Goal: Task Accomplishment & Management: Manage account settings

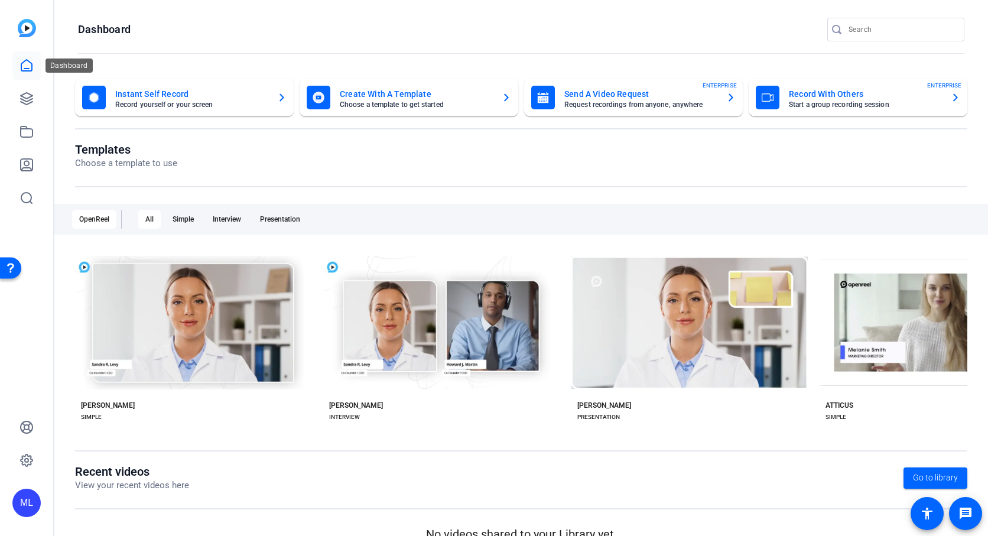
click at [24, 60] on icon at bounding box center [27, 66] width 14 height 14
click at [27, 94] on icon at bounding box center [27, 99] width 14 height 14
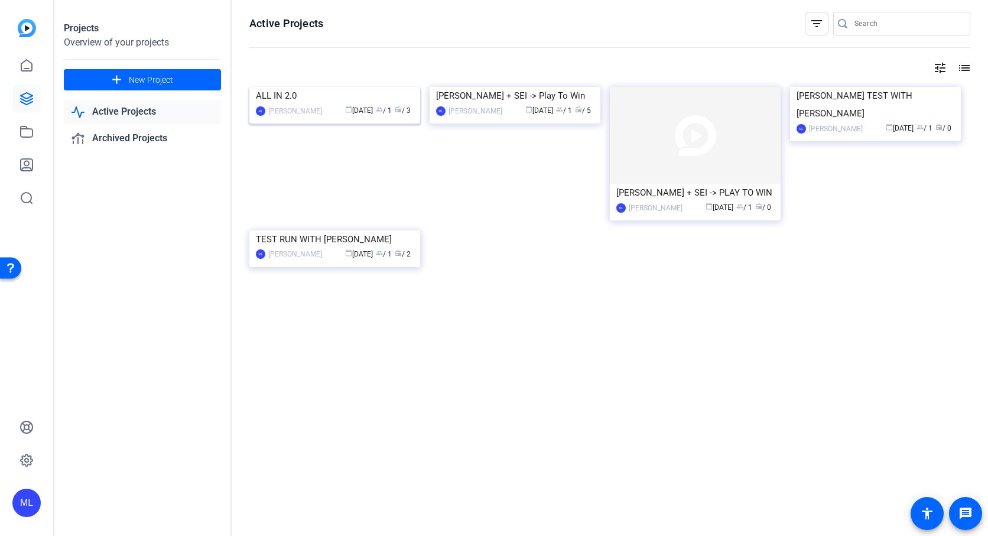
click at [345, 87] on img at bounding box center [334, 87] width 171 height 0
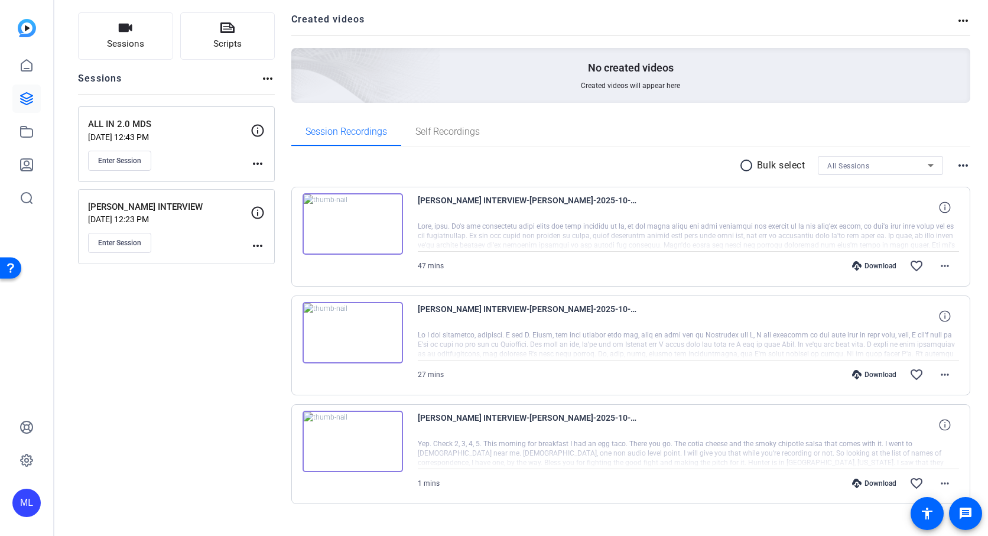
scroll to position [94, 0]
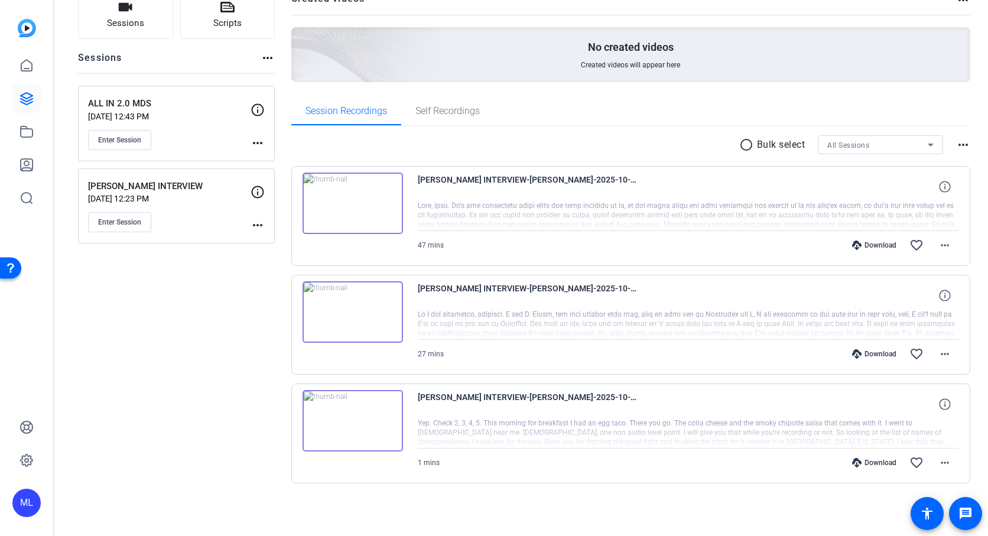
click at [349, 423] on img at bounding box center [353, 420] width 100 height 61
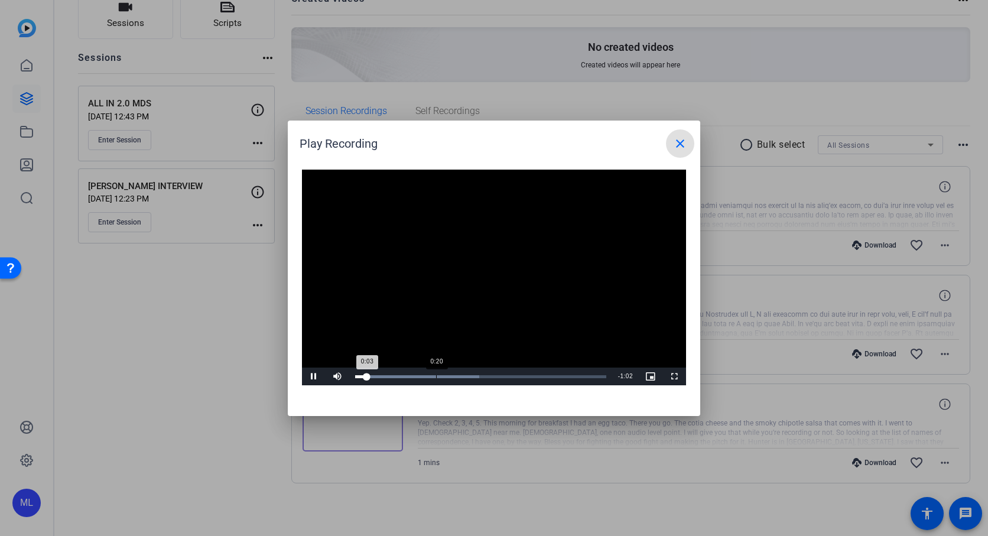
click at [436, 378] on div "0:20" at bounding box center [436, 376] width 1 height 3
click at [488, 374] on div "Loaded : 100.00% 0:34 0:34" at bounding box center [480, 377] width 263 height 18
click at [426, 372] on div "Loaded : 100.00% 0:18 0:18" at bounding box center [480, 377] width 263 height 18
click at [316, 376] on span "Video Player" at bounding box center [314, 376] width 24 height 0
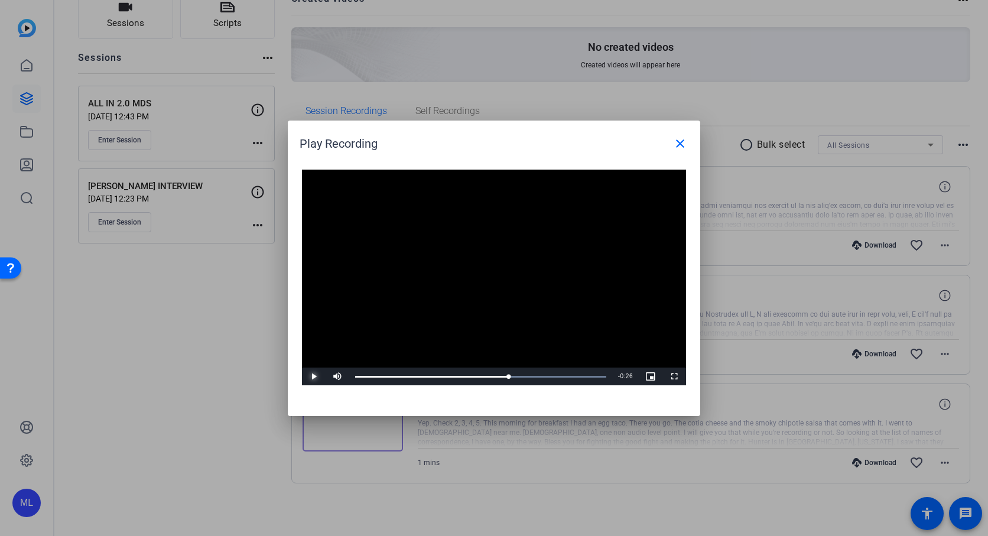
click at [316, 376] on span "Video Player" at bounding box center [314, 376] width 24 height 0
click at [681, 139] on mat-icon "close" at bounding box center [680, 144] width 14 height 14
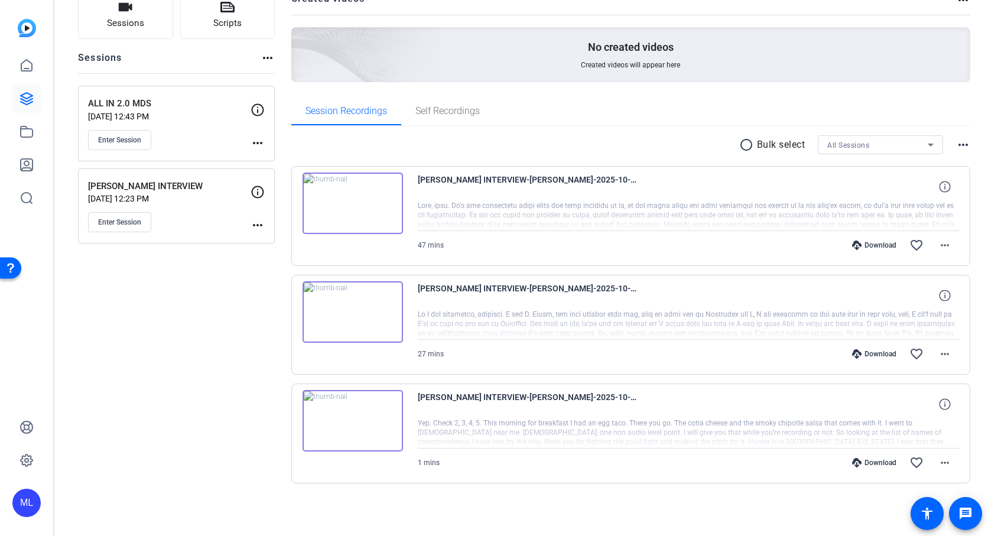
click at [353, 315] on img at bounding box center [353, 311] width 100 height 61
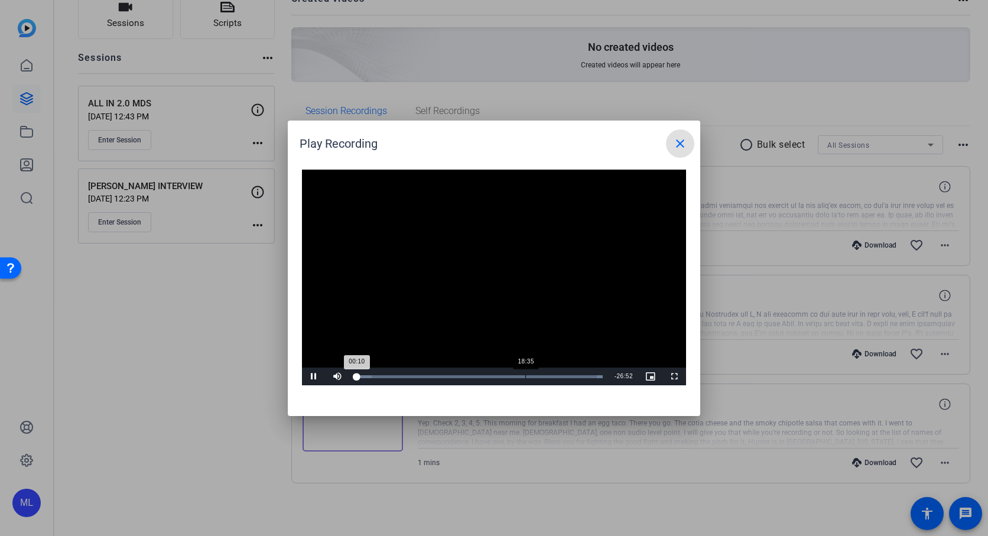
click at [525, 378] on div "Loaded : 100.00% 18:35 00:10" at bounding box center [478, 377] width 259 height 18
click at [577, 375] on div "Loaded : 100.00%" at bounding box center [480, 376] width 251 height 3
click at [675, 138] on mat-icon "close" at bounding box center [680, 144] width 14 height 14
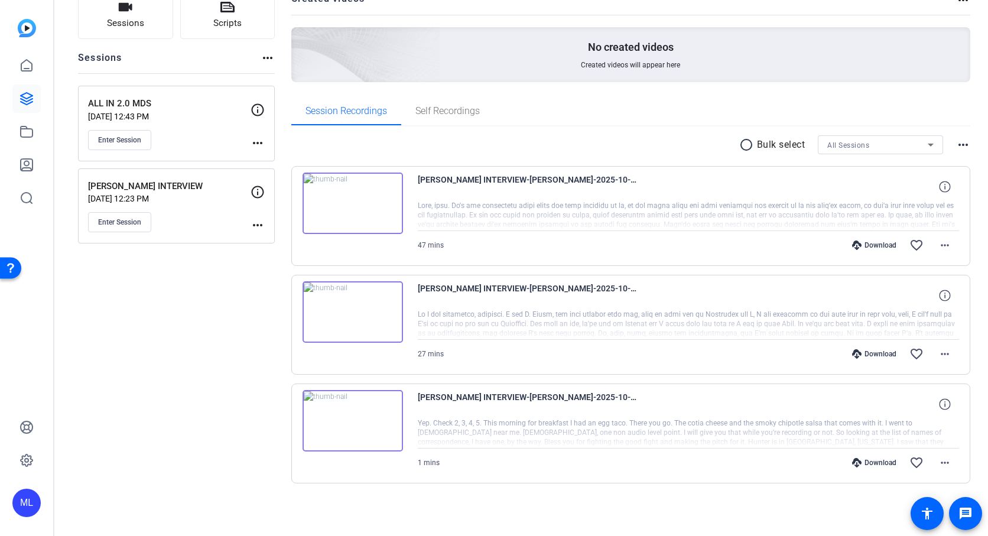
click at [348, 204] on img at bounding box center [353, 203] width 100 height 61
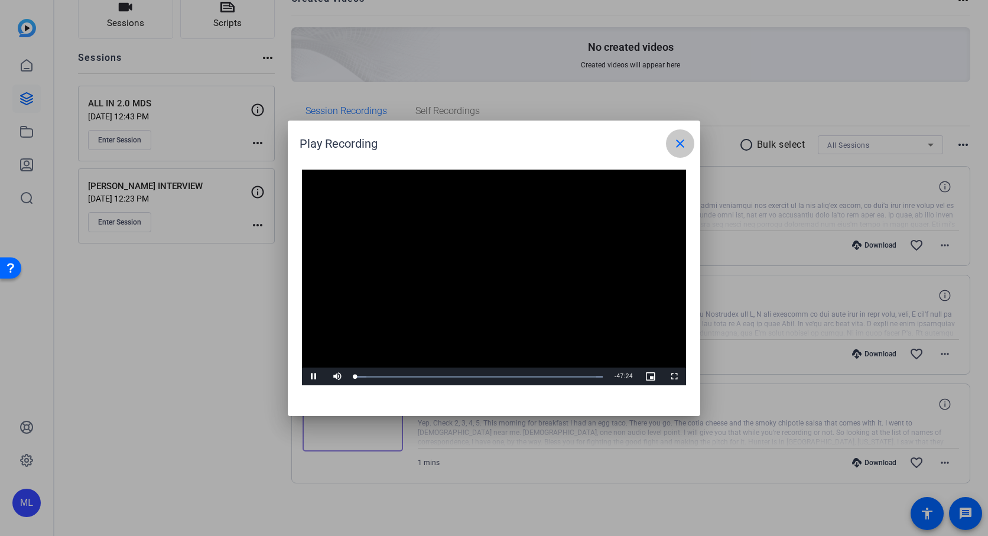
click at [676, 133] on span at bounding box center [680, 143] width 28 height 28
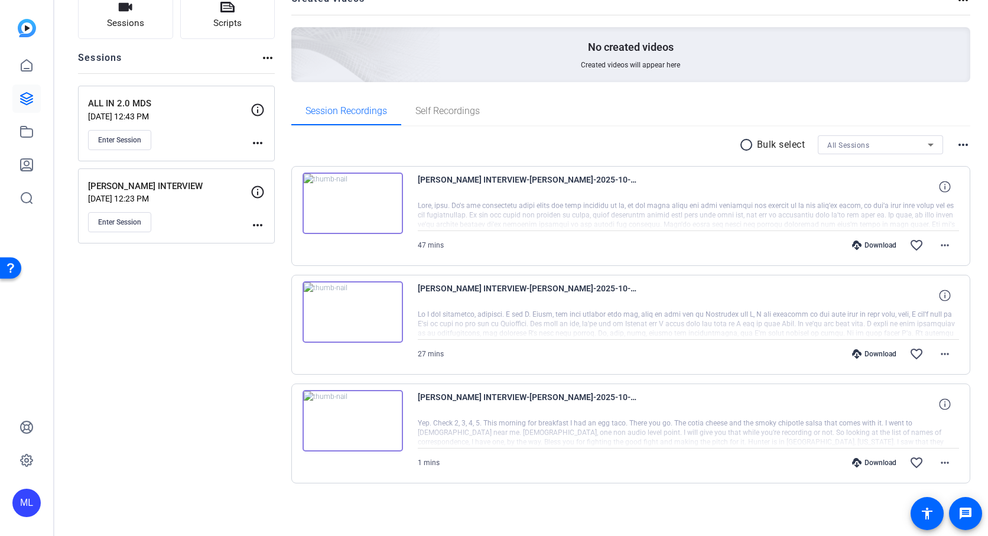
click at [24, 509] on div "ML" at bounding box center [26, 503] width 28 height 28
click at [152, 486] on mat-icon "logout" at bounding box center [157, 486] width 14 height 14
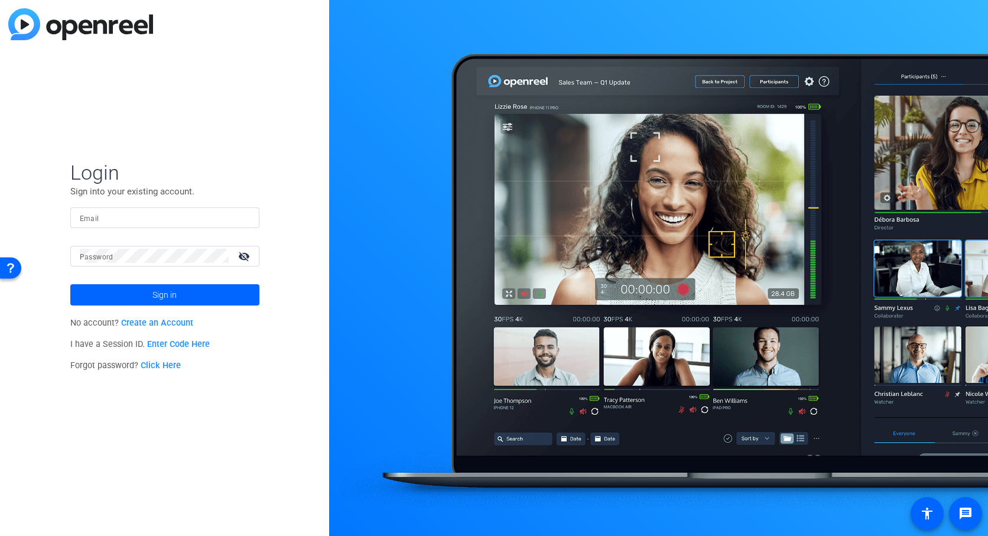
click at [115, 220] on input "Email" at bounding box center [165, 217] width 170 height 14
paste input "[PERSON_NAME][EMAIL_ADDRESS][PERSON_NAME][PERSON_NAME][DOMAIN_NAME]"
type input "[PERSON_NAME][EMAIL_ADDRESS][PERSON_NAME][PERSON_NAME][DOMAIN_NAME]"
click at [161, 289] on span "Sign in" at bounding box center [164, 295] width 24 height 30
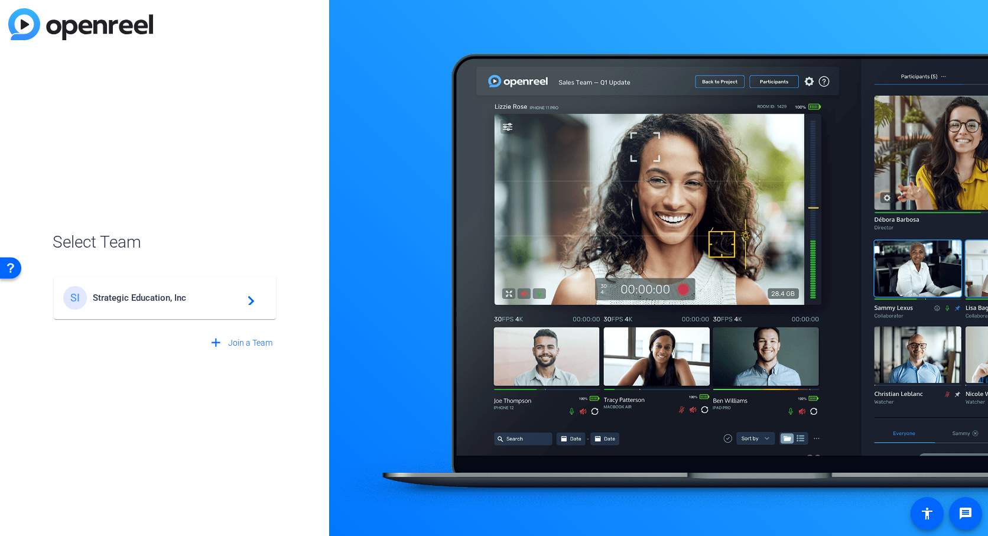
click at [198, 297] on span "Strategic Education, Inc" at bounding box center [167, 298] width 148 height 11
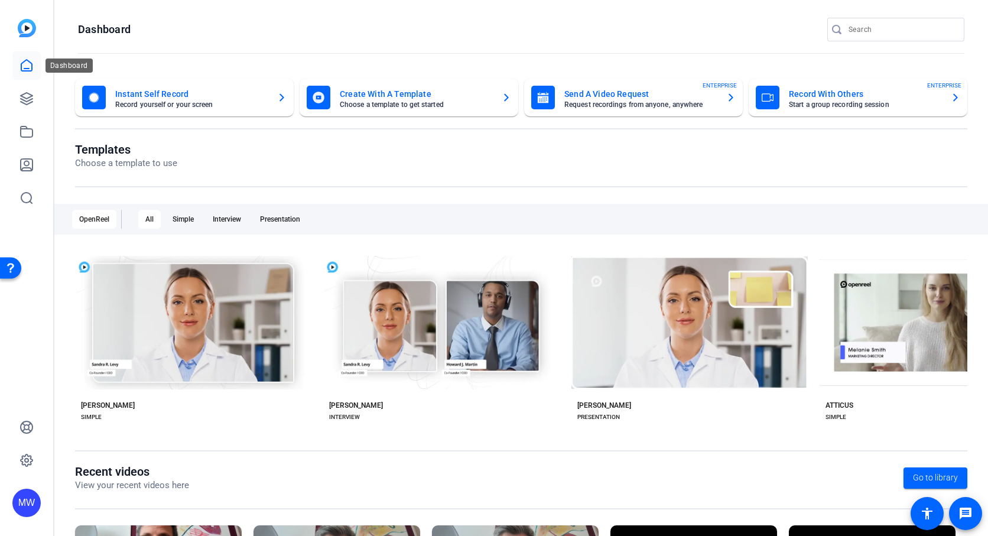
click at [26, 67] on icon at bounding box center [27, 66] width 14 height 14
click at [31, 454] on icon at bounding box center [27, 460] width 14 height 14
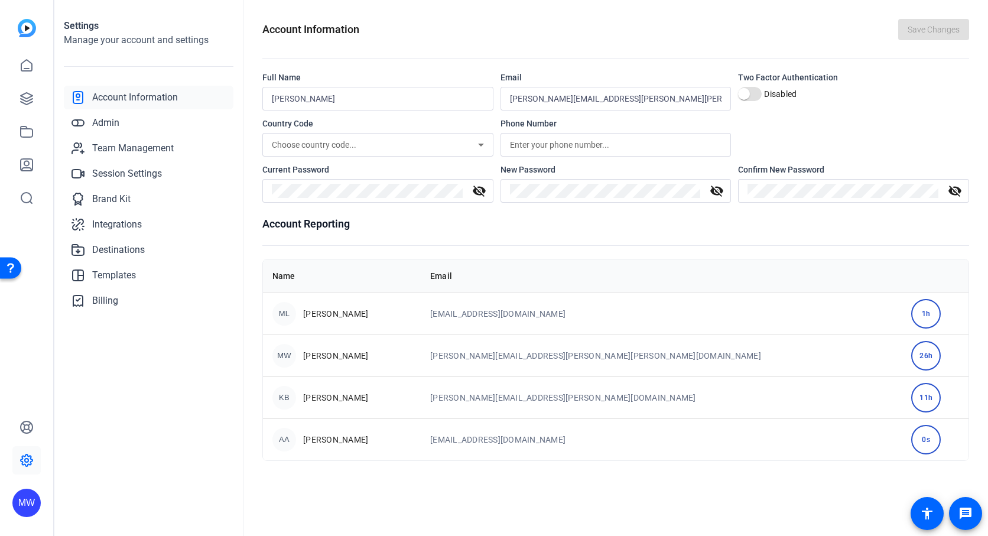
drag, startPoint x: 381, startPoint y: 438, endPoint x: 305, endPoint y: 443, distance: 76.3
click at [305, 443] on div "AA [PERSON_NAME]" at bounding box center [341, 440] width 139 height 24
copy span "[PERSON_NAME]"
